Goal: Find specific page/section: Find specific page/section

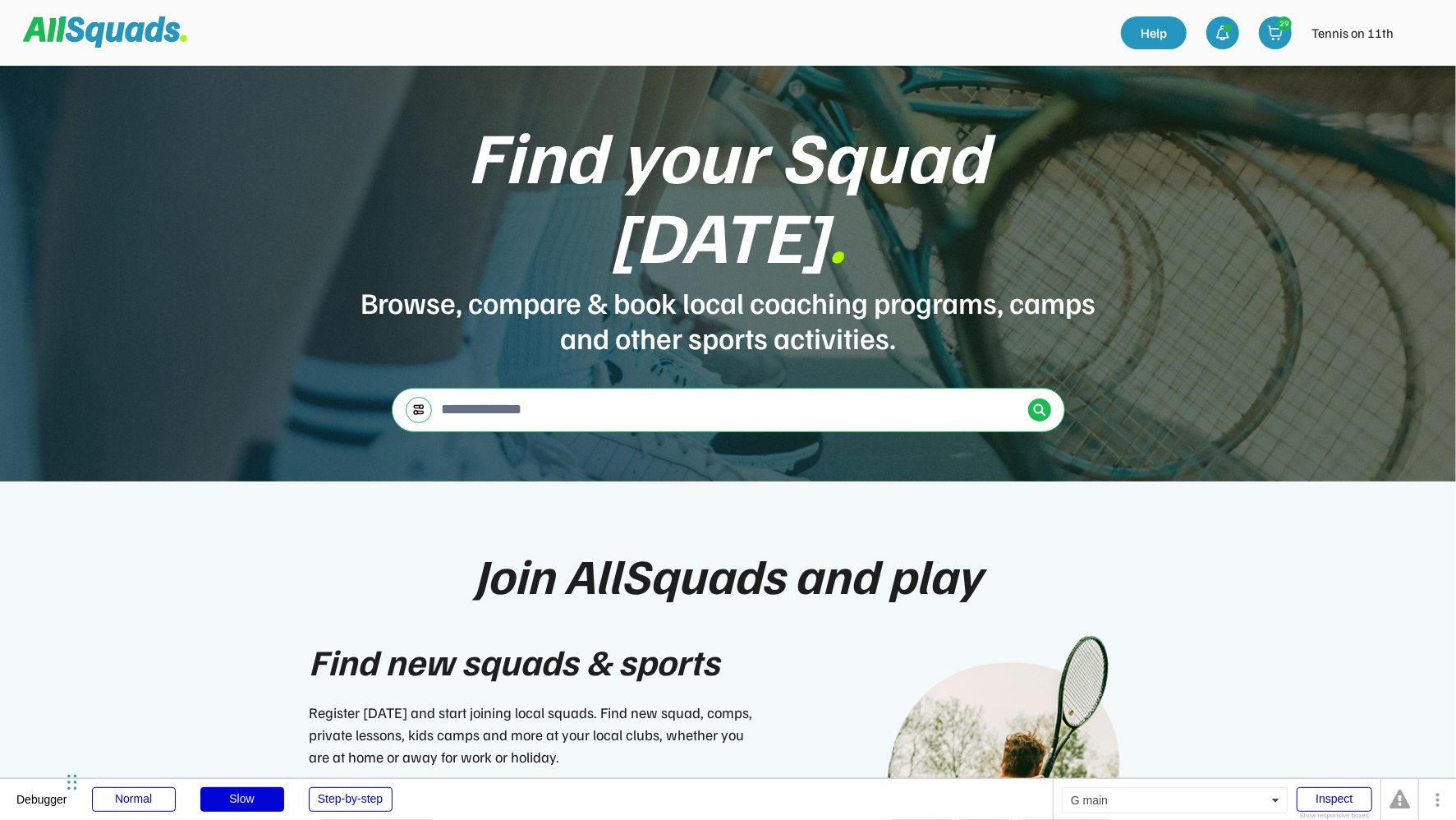
click at [1414, 33] on img at bounding box center [1419, 33] width 33 height 33
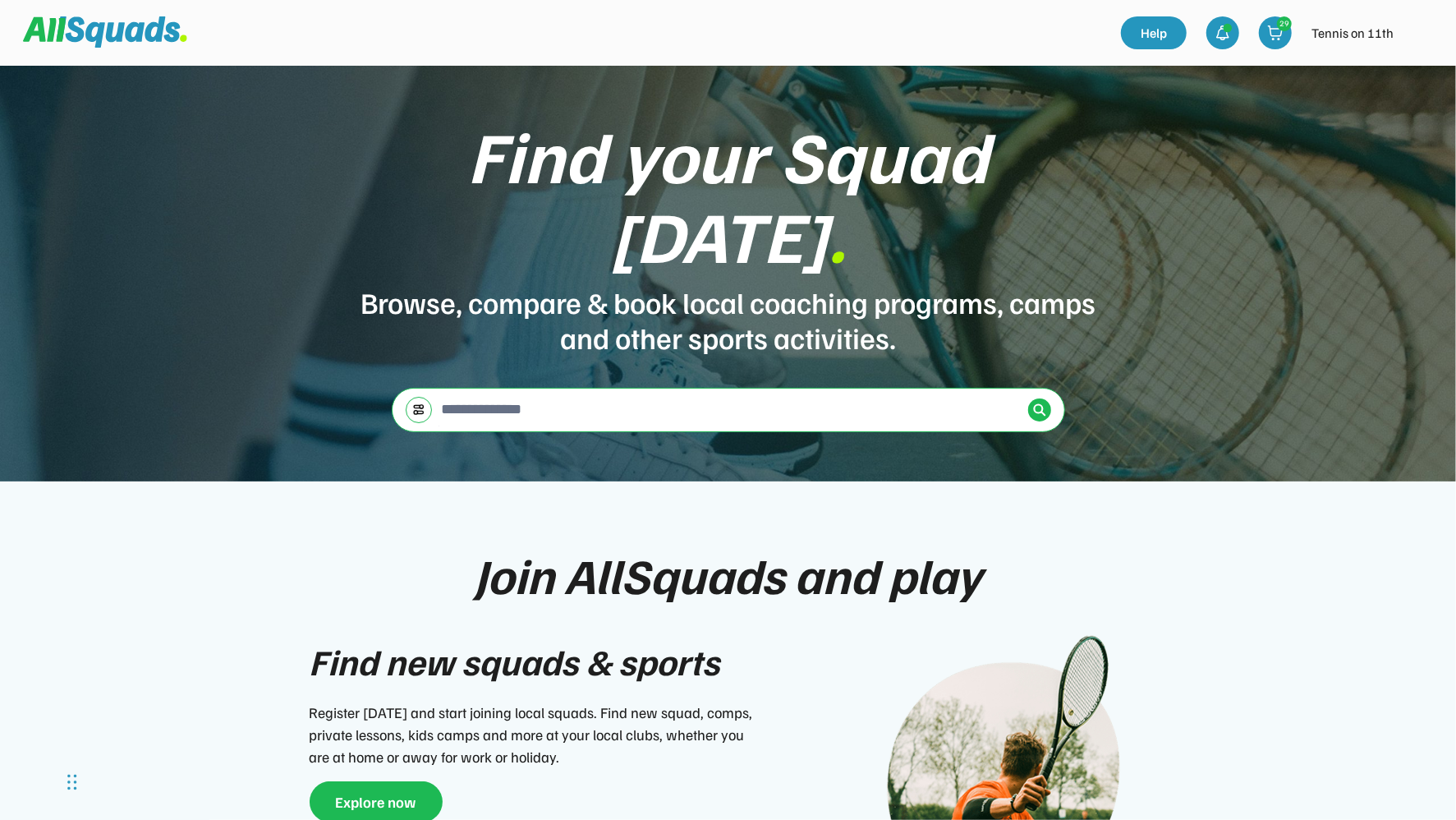
click at [1414, 38] on img at bounding box center [1419, 33] width 33 height 33
click at [1386, 69] on link "Profile" at bounding box center [1397, 72] width 96 height 33
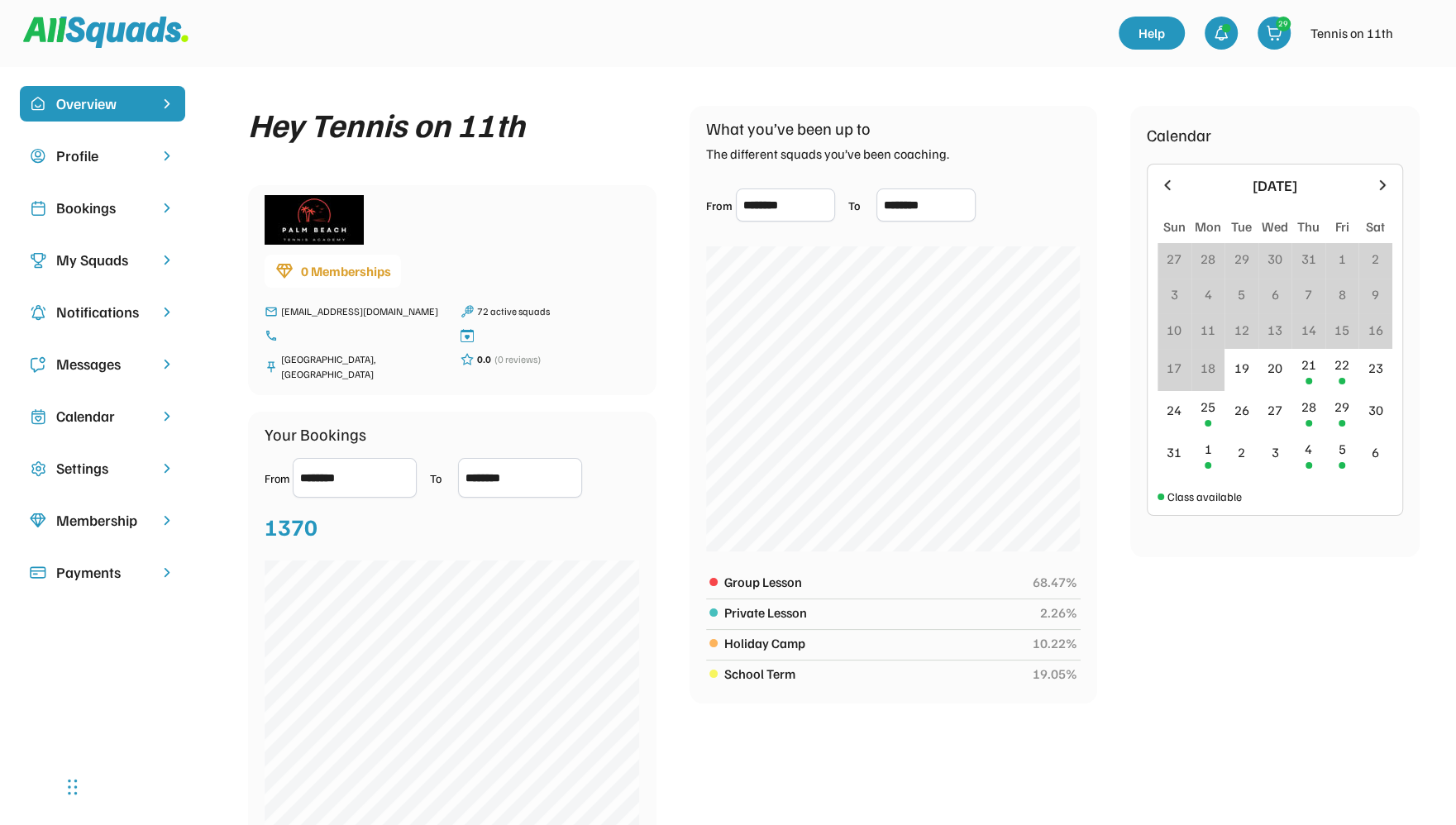
click at [86, 209] on div "Bookings" at bounding box center [102, 208] width 92 height 22
